Goal: Task Accomplishment & Management: Use online tool/utility

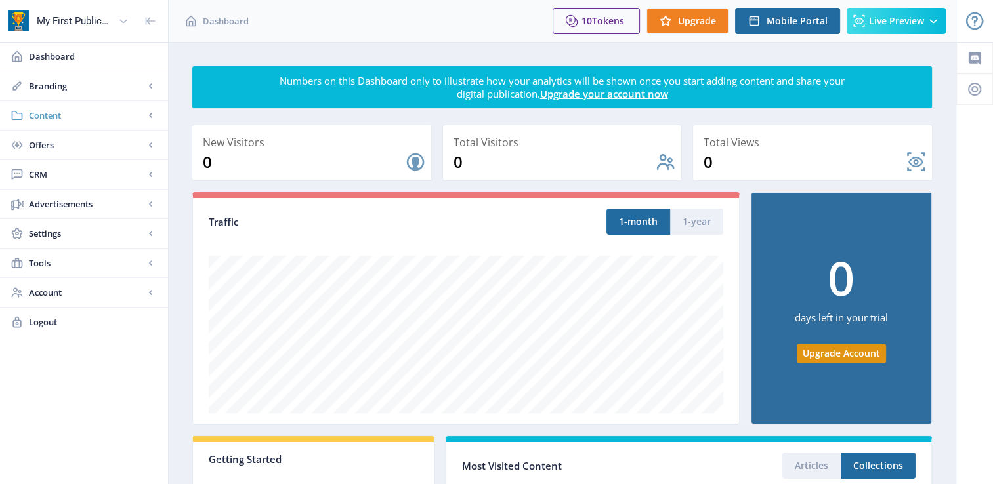
click at [58, 123] on link "Content" at bounding box center [84, 115] width 168 height 29
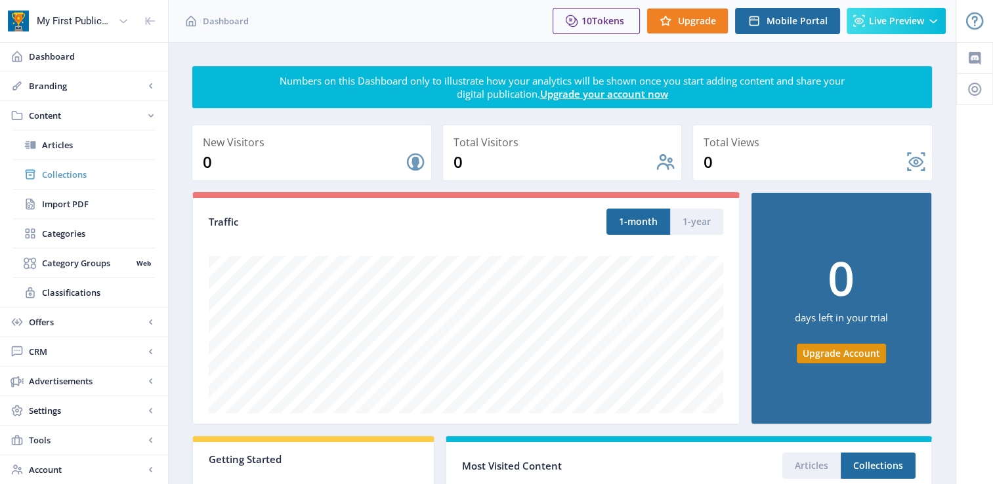
click at [85, 180] on span "Collections" at bounding box center [98, 174] width 113 height 13
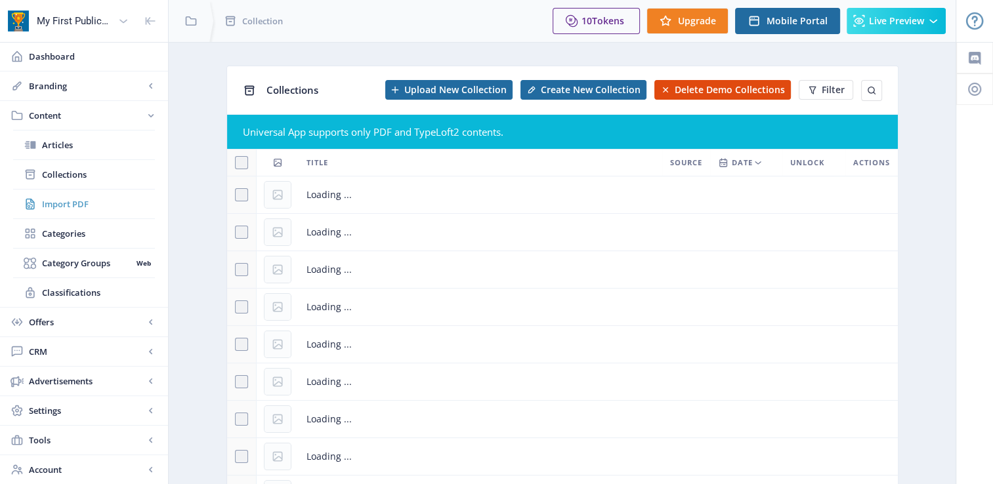
click at [87, 204] on span "Import PDF" at bounding box center [98, 204] width 113 height 13
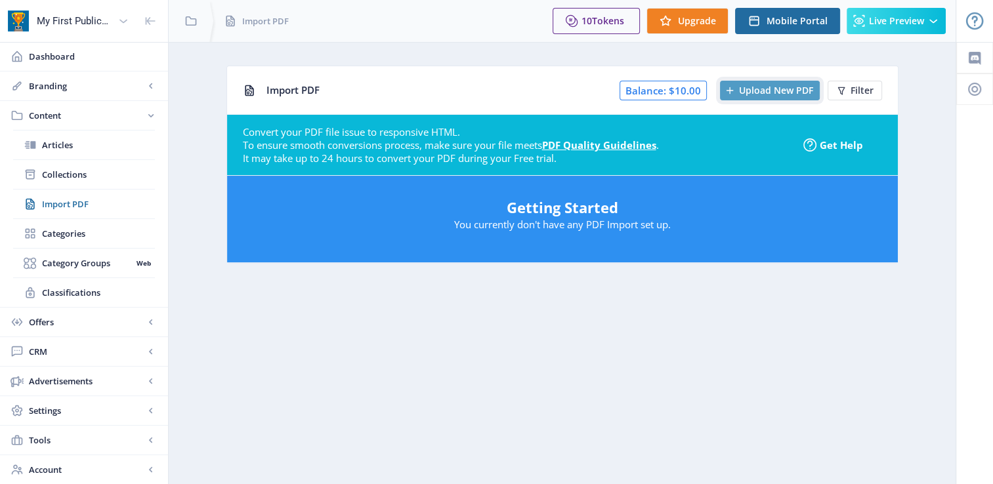
click at [753, 93] on span "Upload New PDF" at bounding box center [776, 90] width 74 height 10
click at [609, 215] on h5 "Getting Started" at bounding box center [562, 207] width 644 height 21
click at [854, 92] on span "Filter" at bounding box center [861, 90] width 23 height 10
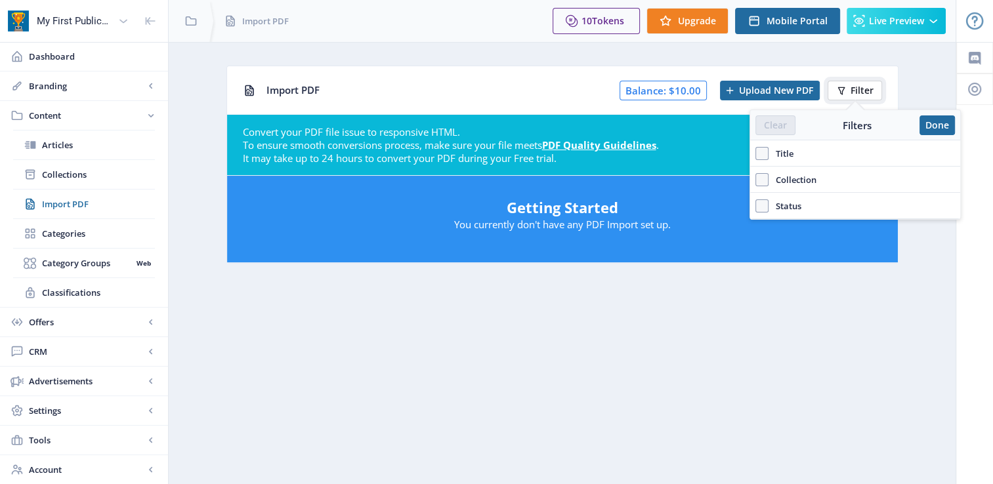
click at [855, 92] on span "Filter" at bounding box center [861, 90] width 23 height 10
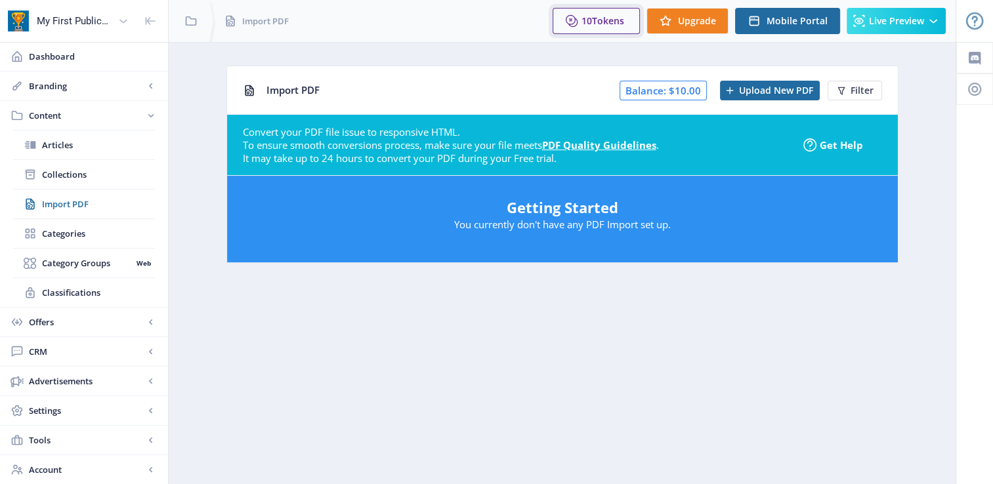
click at [606, 20] on span "Tokens" at bounding box center [608, 20] width 32 height 12
